Goal: Information Seeking & Learning: Learn about a topic

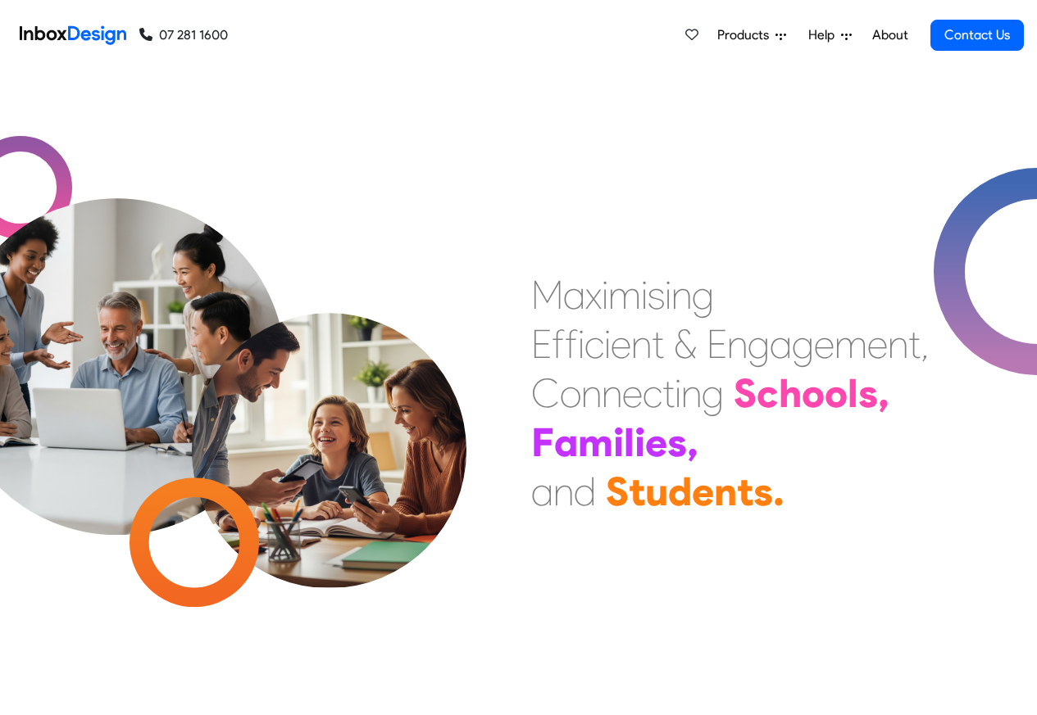
click at [760, 31] on span "Products" at bounding box center [746, 35] width 58 height 20
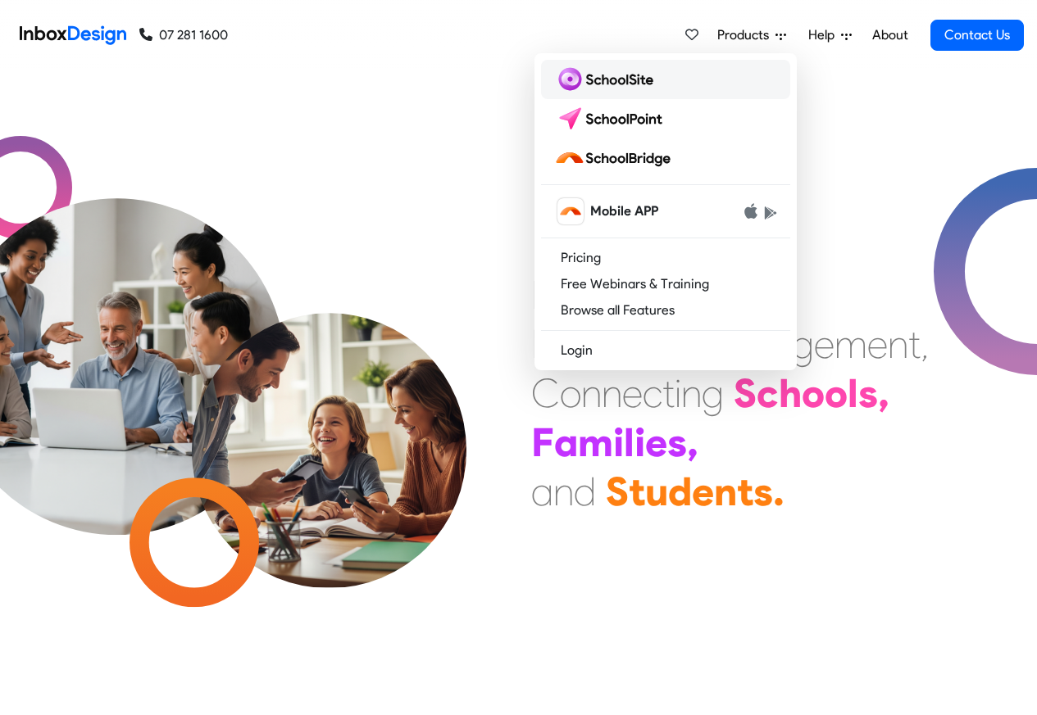
click at [608, 80] on img at bounding box center [607, 79] width 106 height 26
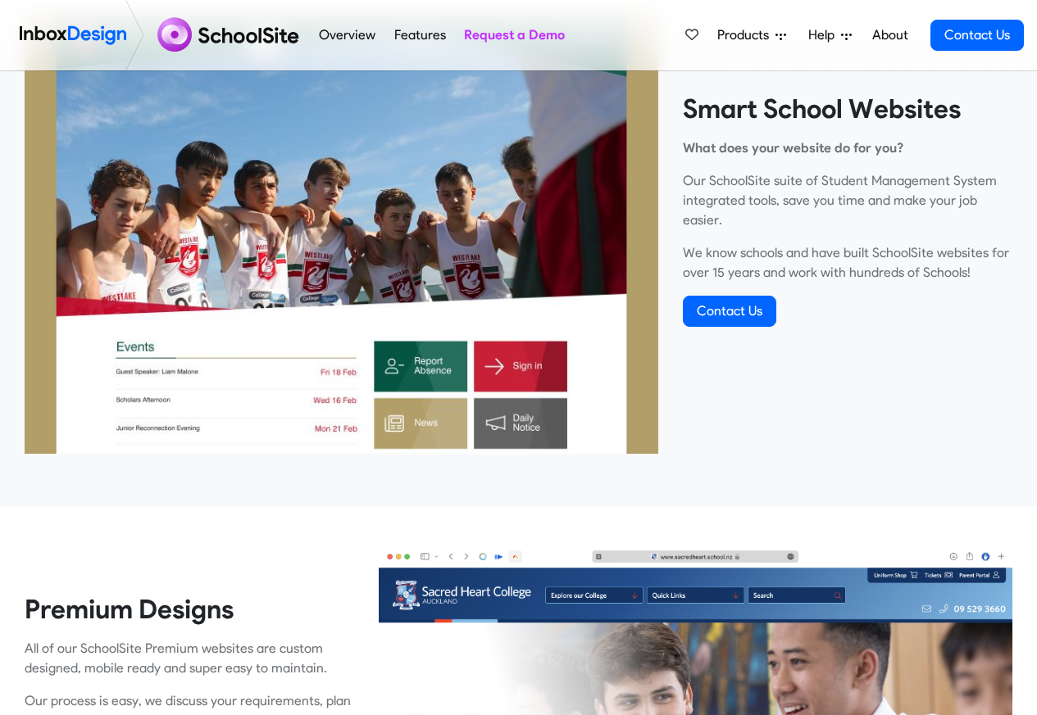
scroll to position [590, 0]
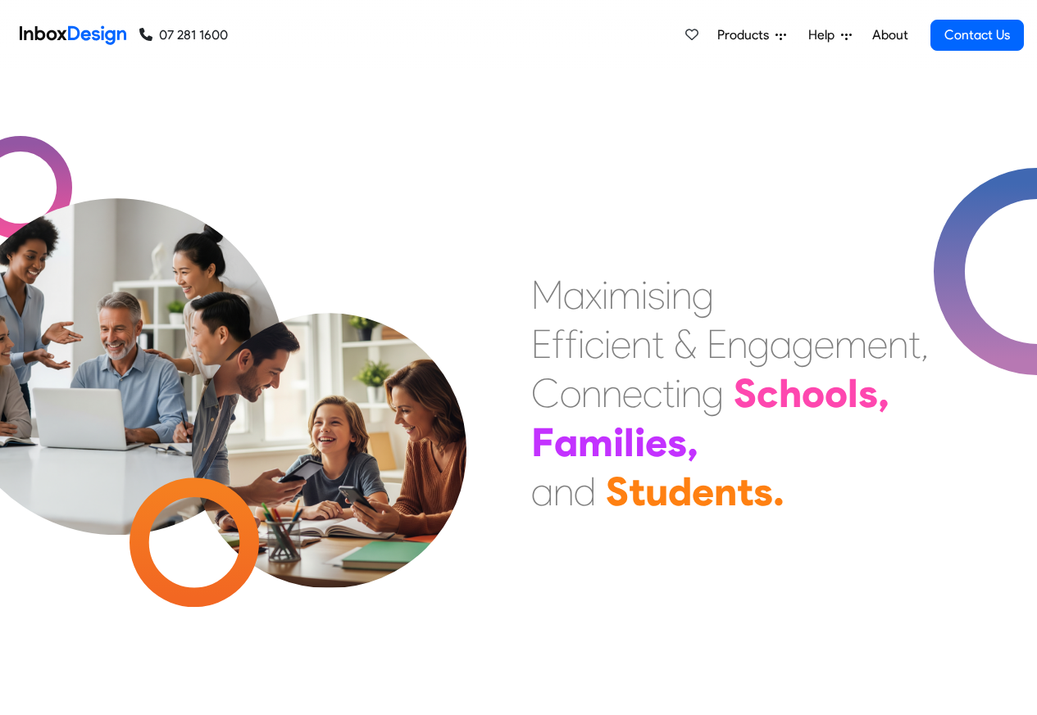
click at [771, 98] on div "M a x i m i s i n g E f f i c i e n t & E n g a g e m e n t , C o n n e c t i n…" at bounding box center [518, 393] width 1037 height 644
click at [797, 99] on div "M a x i m i s i n g E f f i c i e n t & E n g a g e m e n t , C o n n e c t i n…" at bounding box center [518, 393] width 1037 height 644
click at [786, 33] on icon at bounding box center [780, 35] width 11 height 11
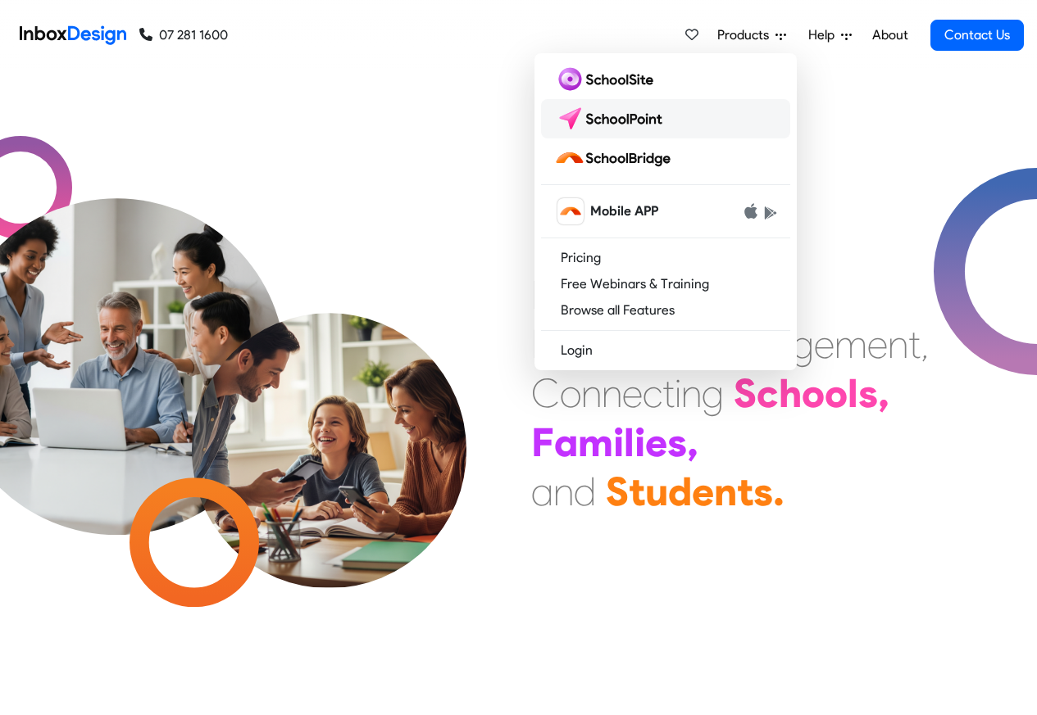
click at [613, 116] on img at bounding box center [612, 119] width 116 height 26
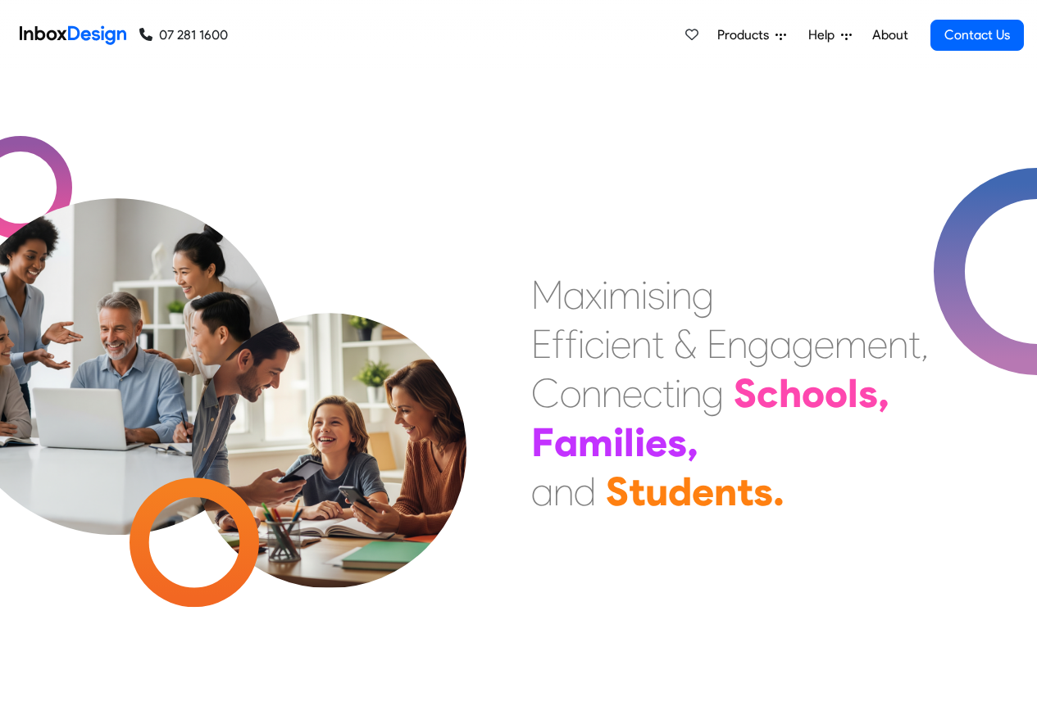
click at [788, 98] on div "M a x i m i s i n g E f f i c i e n t & E n g a g e m e n t , C o n n e c t i n…" at bounding box center [518, 393] width 1037 height 644
click at [779, 33] on icon at bounding box center [780, 35] width 11 height 11
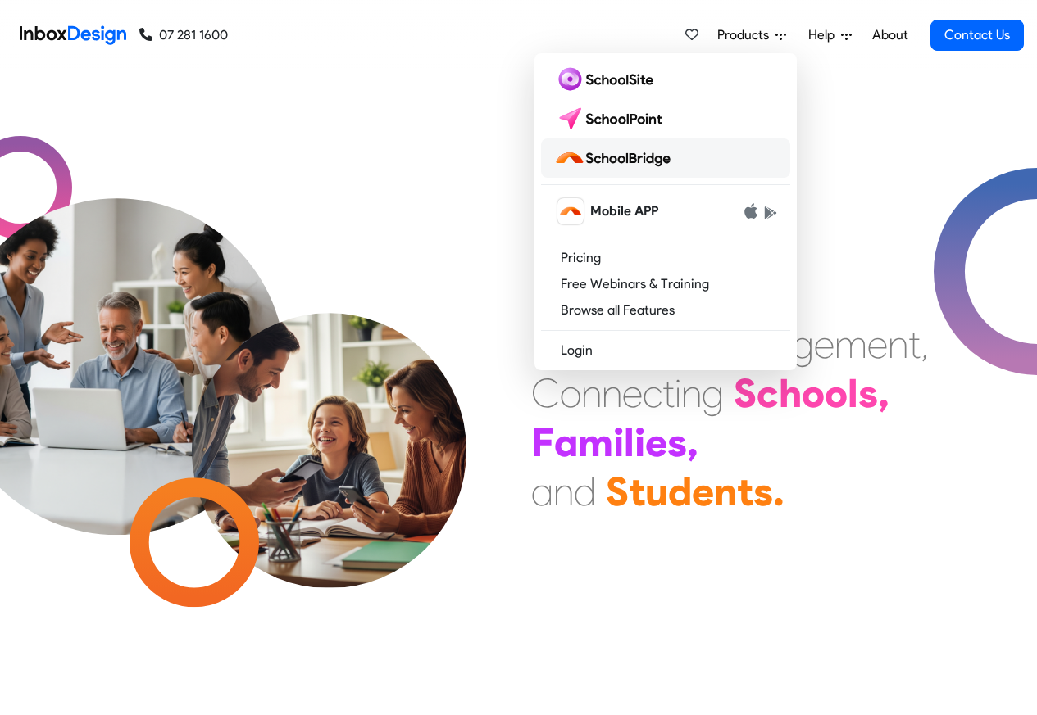
click at [606, 159] on img at bounding box center [615, 158] width 123 height 26
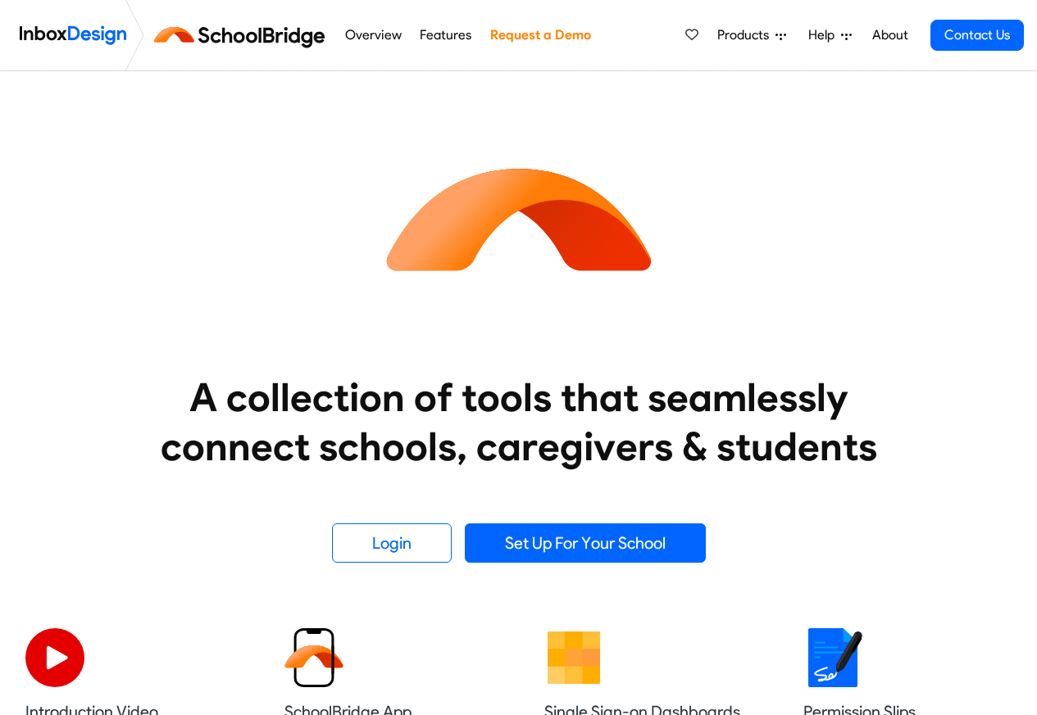
click at [899, 31] on link "About" at bounding box center [889, 35] width 45 height 33
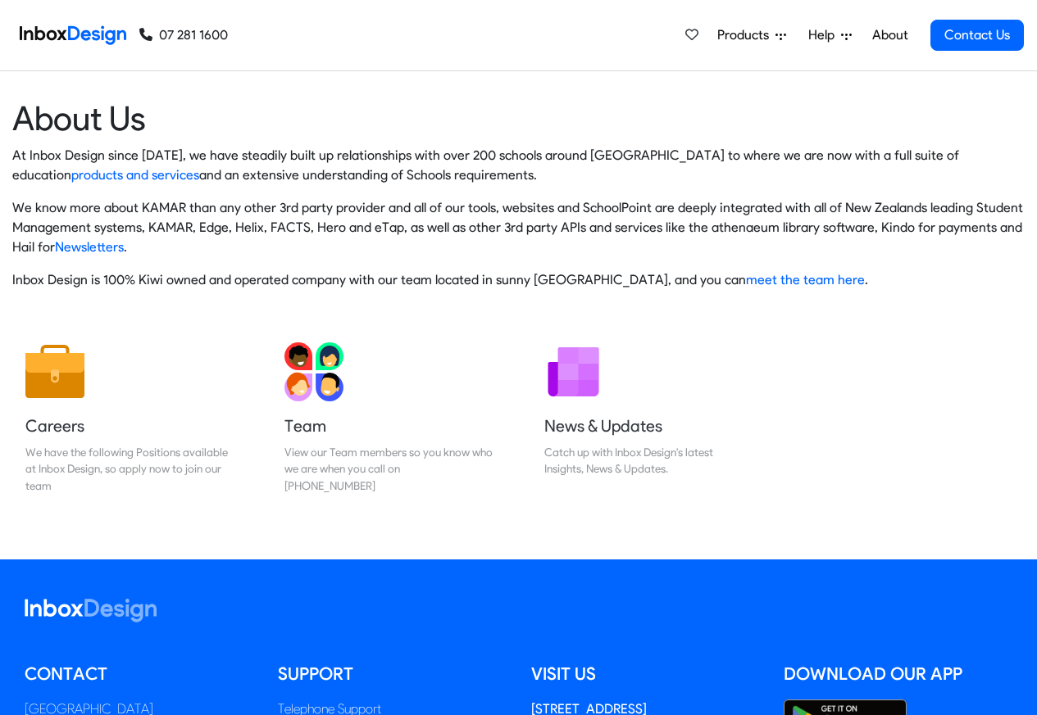
click at [902, 31] on link "About" at bounding box center [889, 35] width 45 height 33
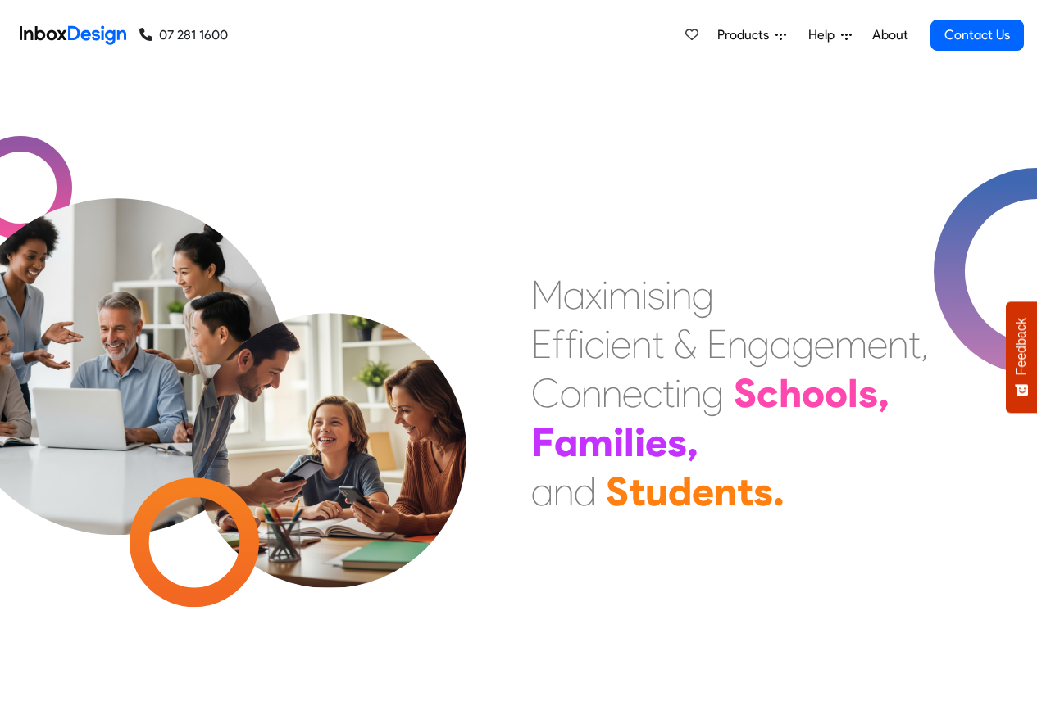
click at [834, 31] on span "Help" at bounding box center [824, 35] width 33 height 20
